Goal: Task Accomplishment & Management: Use online tool/utility

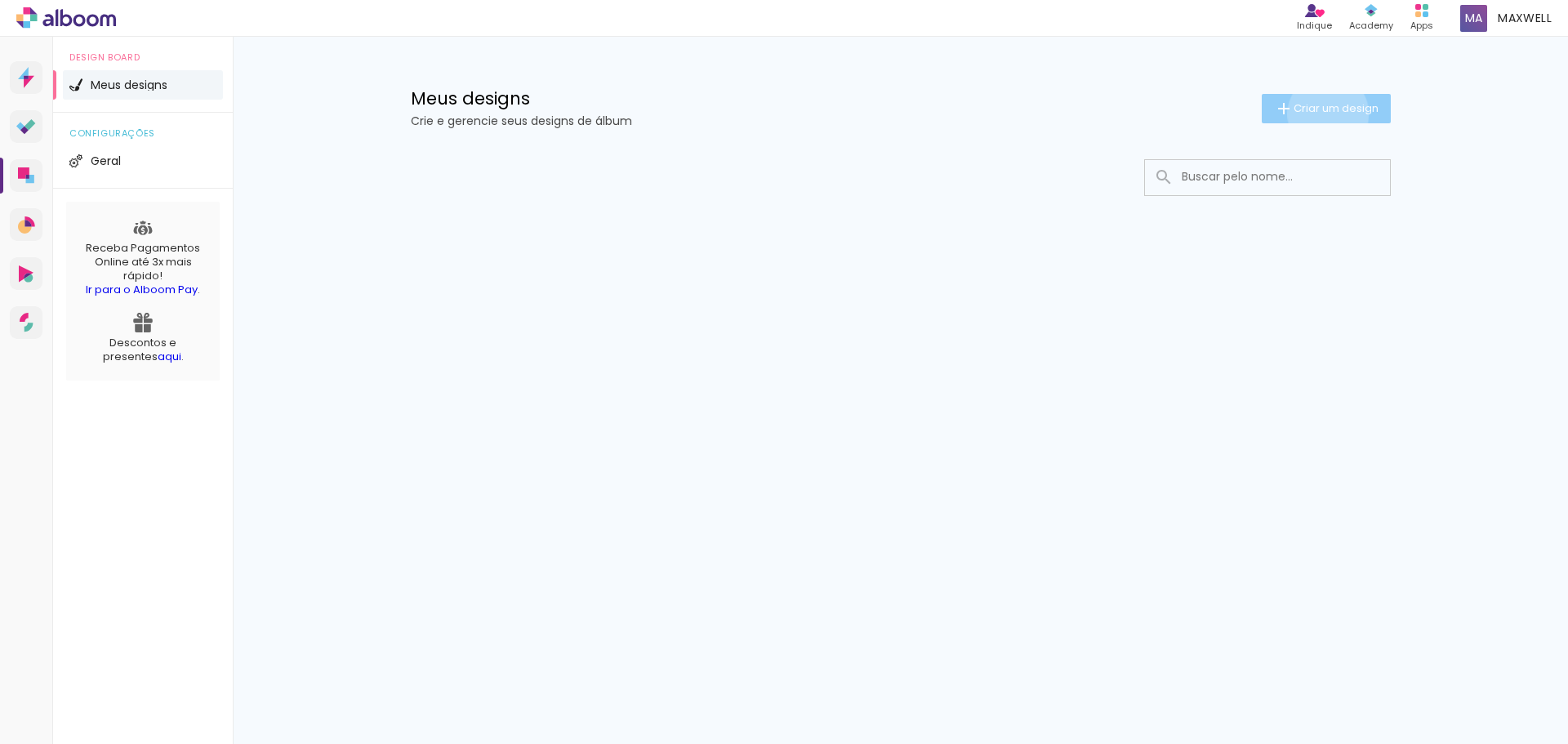
click at [1325, 114] on span "Criar um design" at bounding box center [1336, 107] width 85 height 10
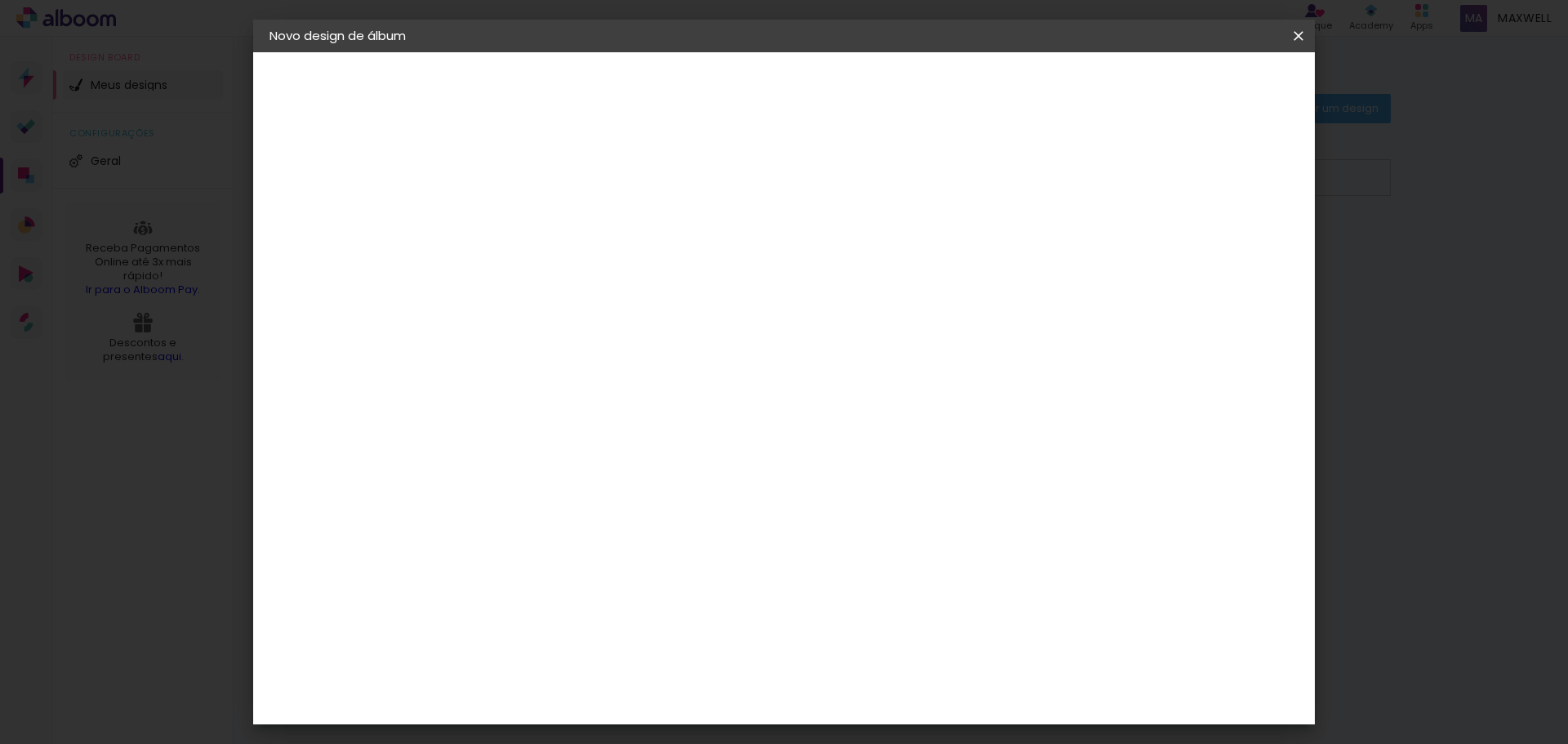
click at [537, 222] on input at bounding box center [537, 218] width 0 height 25
type input "[PERSON_NAME]"
type paper-input "[PERSON_NAME]"
type input "[PERSON_NAME] e [PERSON_NAME]"
type paper-input "[PERSON_NAME] e [PERSON_NAME]"
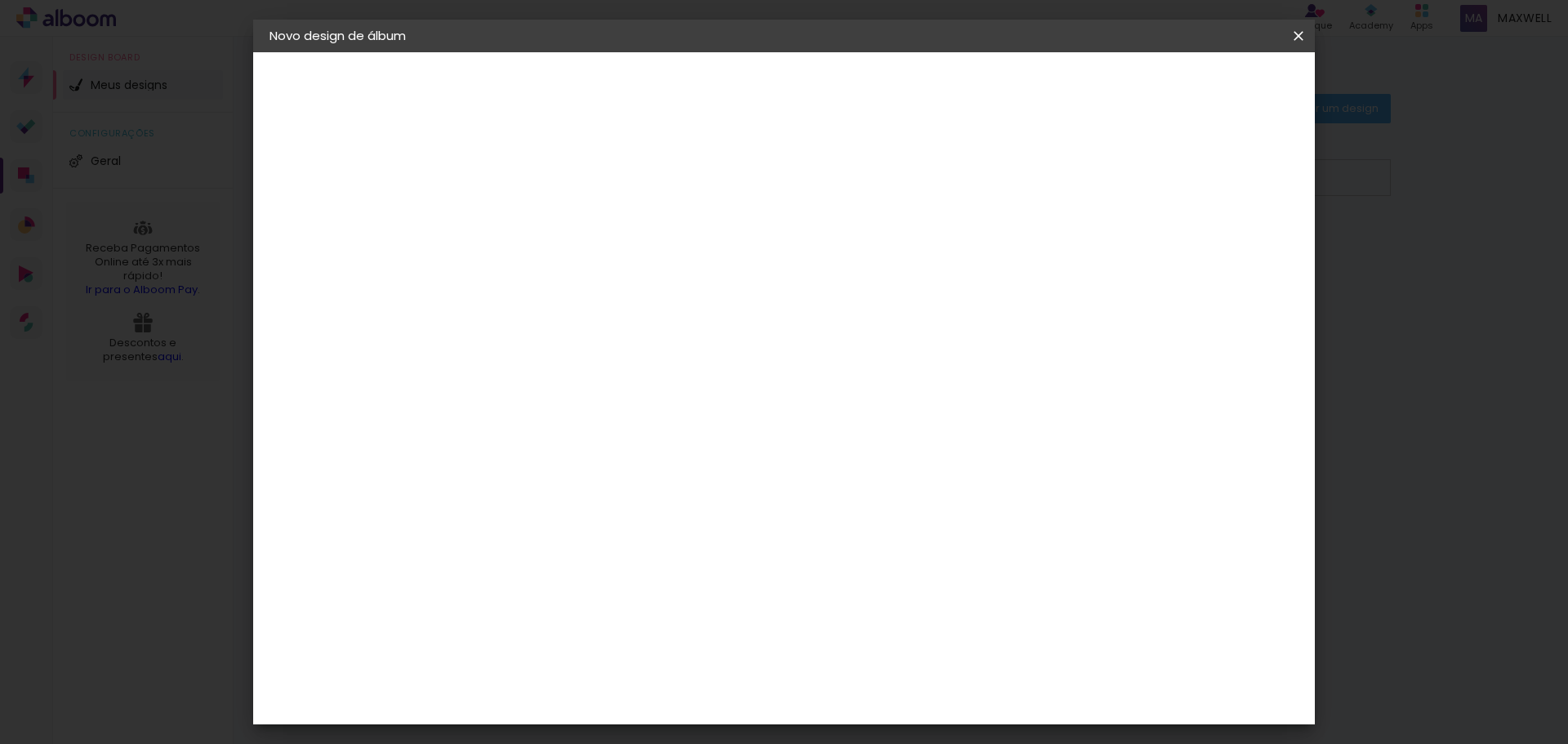
click at [0, 0] on slot "Avançar" at bounding box center [0, 0] width 0 height 0
click at [842, 256] on paper-item "Tamanho Livre" at bounding box center [764, 248] width 156 height 36
click at [0, 0] on slot "Tamanho Livre" at bounding box center [0, 0] width 0 height 0
click at [841, 94] on paper-button "Avançar" at bounding box center [802, 87] width 80 height 28
type input "6"
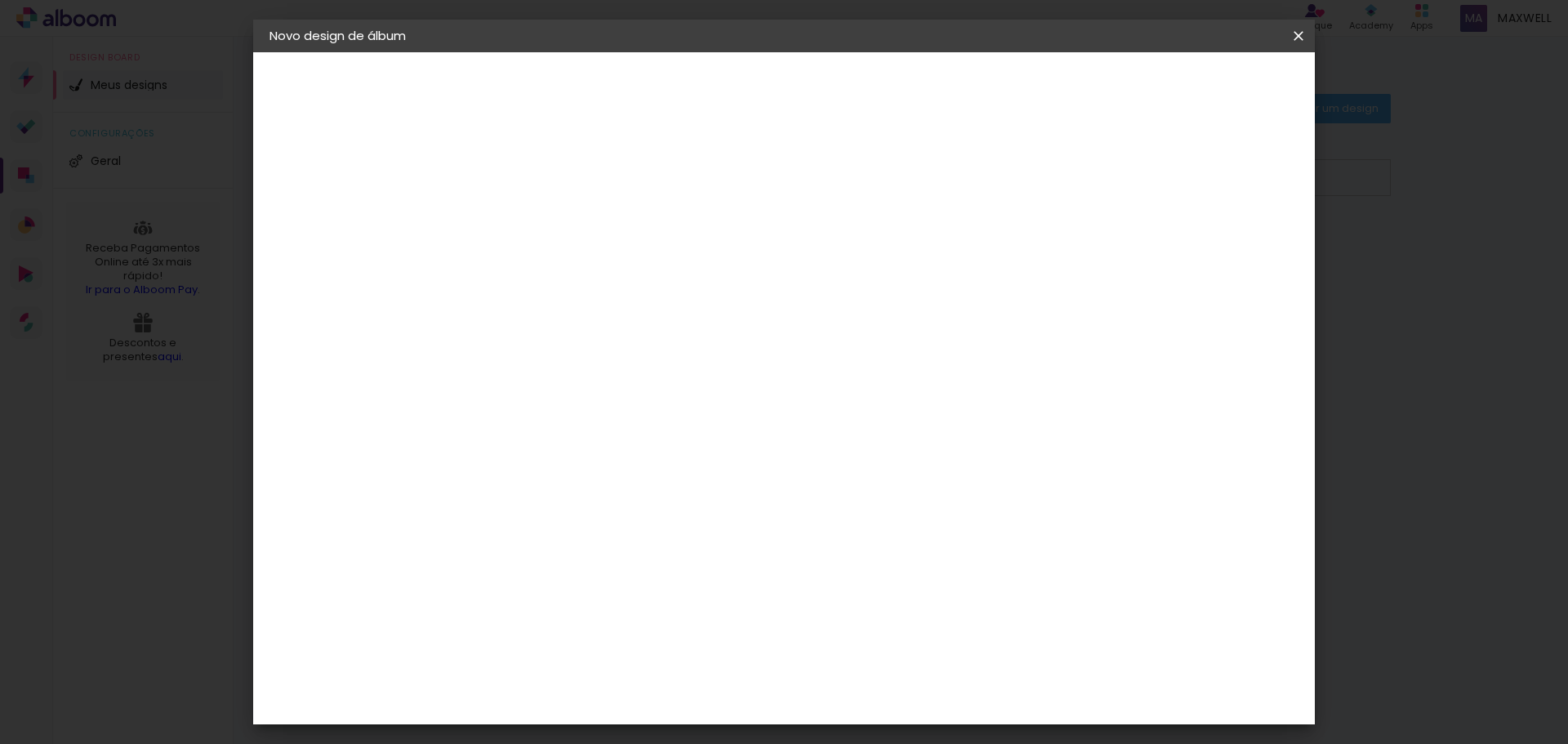
type paper-input "6"
click at [1221, 242] on input "6" at bounding box center [1212, 246] width 30 height 24
type input "7"
type paper-input "7"
click at [1221, 242] on input "7" at bounding box center [1210, 246] width 30 height 24
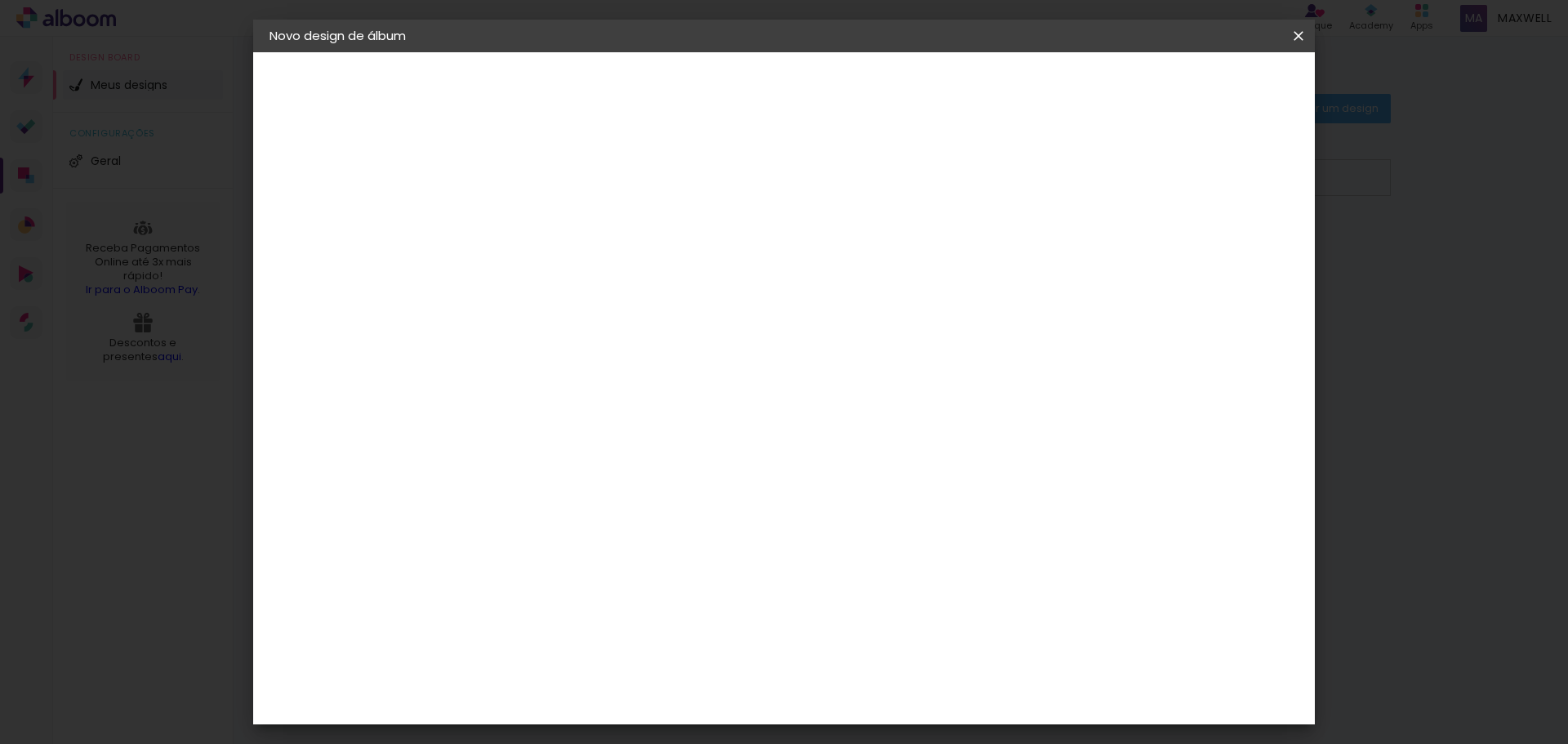
type input "6"
type paper-input "6"
click at [1220, 255] on input "6" at bounding box center [1210, 246] width 30 height 24
type input "5"
type paper-input "5"
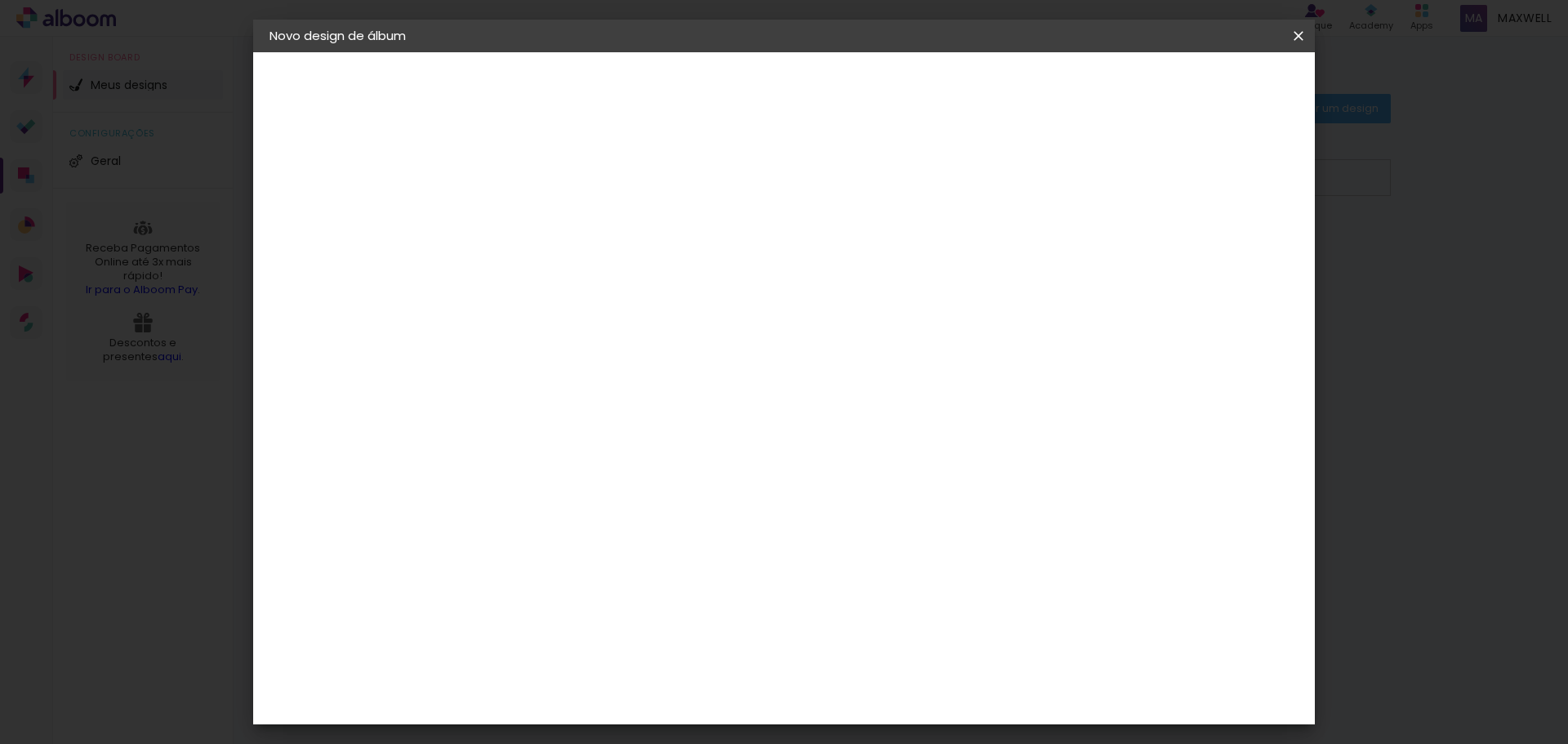
click at [1220, 254] on input "5" at bounding box center [1214, 246] width 30 height 24
type input "4"
type paper-input "4"
click at [1220, 254] on input "4" at bounding box center [1214, 246] width 30 height 24
type input "3"
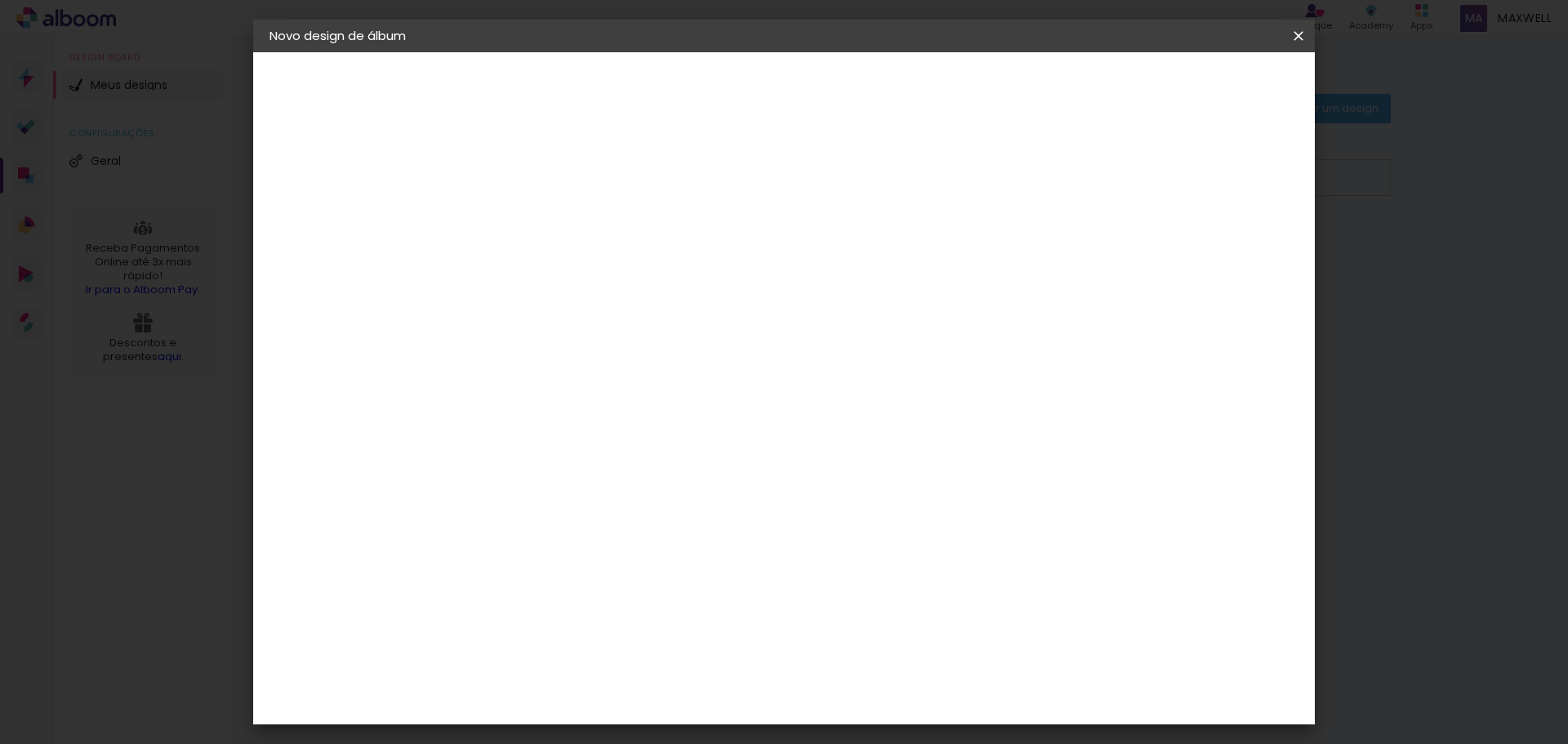
type paper-input "3"
click at [1220, 254] on input "3" at bounding box center [1216, 246] width 30 height 24
type input "2"
type paper-input "2"
click at [1220, 254] on input "2" at bounding box center [1218, 246] width 30 height 24
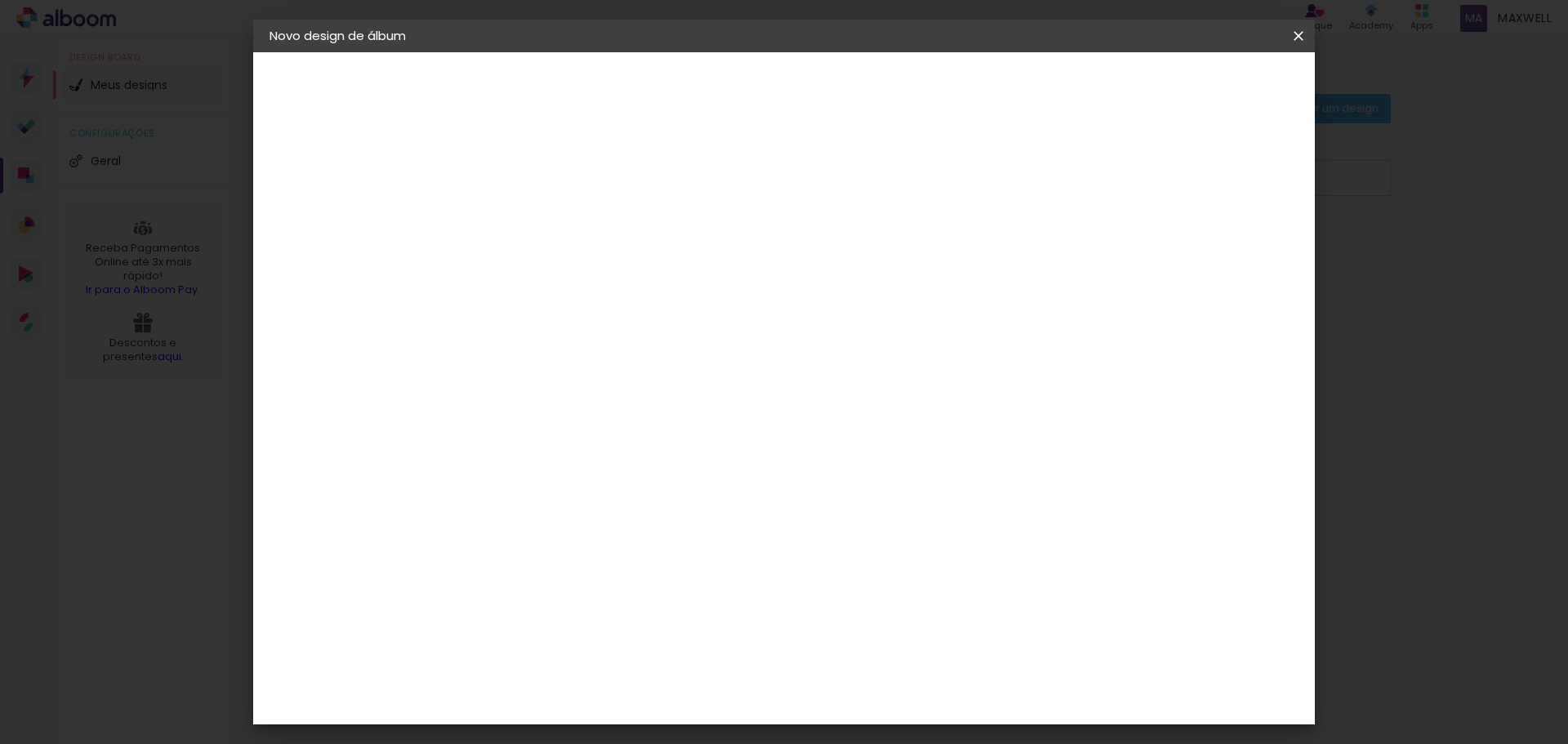
type input "1"
type paper-input "1"
click at [1228, 253] on input "1" at bounding box center [1223, 246] width 30 height 24
click at [1115, 184] on div at bounding box center [1108, 188] width 15 height 15
type paper-checkbox "on"
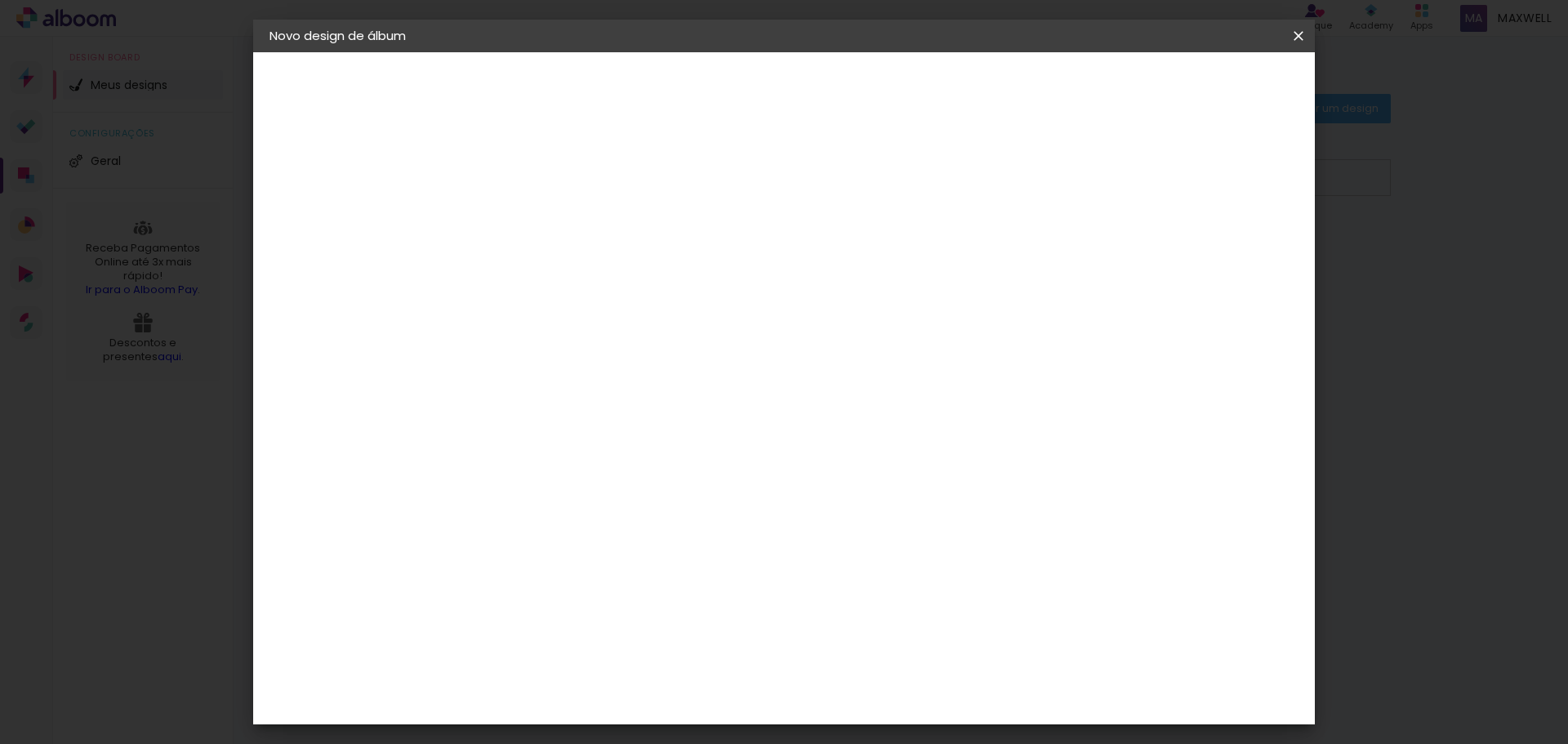
click at [1115, 182] on div at bounding box center [1108, 188] width 15 height 15
click at [1115, 188] on div at bounding box center [1108, 188] width 15 height 15
click at [1196, 86] on span "Iniciar design" at bounding box center [1159, 86] width 74 height 11
